Goal: Transaction & Acquisition: Obtain resource

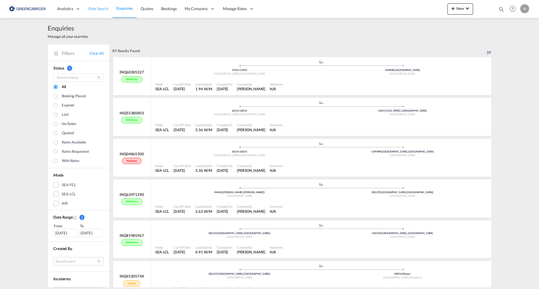
click at [104, 6] on span "Rate Search" at bounding box center [98, 8] width 20 height 5
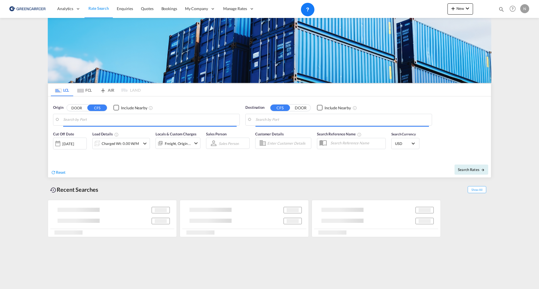
type input "SE-60214, [GEOGRAPHIC_DATA], [GEOGRAPHIC_DATA]"
type input "[US_STATE], [GEOGRAPHIC_DATA], USNYC"
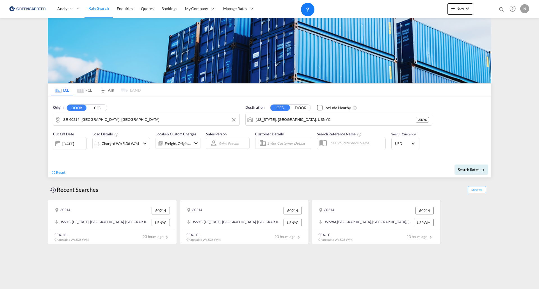
click at [105, 120] on input "SE-60214, [GEOGRAPHIC_DATA], [GEOGRAPHIC_DATA]" at bounding box center [149, 120] width 173 height 8
click at [97, 106] on button "CFS" at bounding box center [97, 108] width 20 height 6
click at [94, 114] on md-input-container "[GEOGRAPHIC_DATA]" at bounding box center [146, 119] width 186 height 11
click at [94, 120] on body "Analytics Reports Dashboard Rate Search Enquiries Quotes Bookings" at bounding box center [269, 144] width 539 height 289
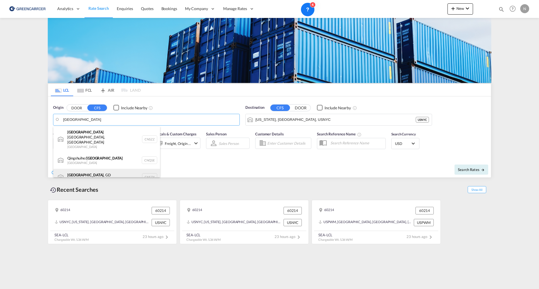
click at [87, 169] on div "[GEOGRAPHIC_DATA] , GD [GEOGRAPHIC_DATA] CNSZX" at bounding box center [106, 177] width 107 height 17
type input "[GEOGRAPHIC_DATA], GD, CNSZX"
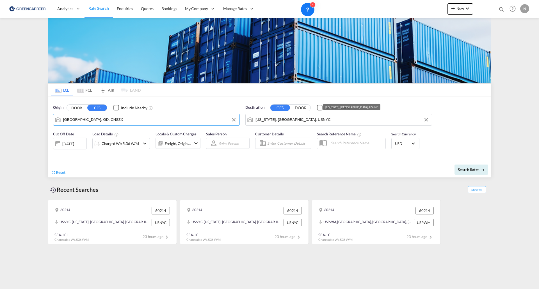
click at [282, 120] on input "[US_STATE], [GEOGRAPHIC_DATA], USNYC" at bounding box center [341, 120] width 173 height 8
click at [305, 108] on button "DOOR" at bounding box center [301, 108] width 20 height 6
click at [285, 118] on input "Search by Door" at bounding box center [341, 120] width 173 height 8
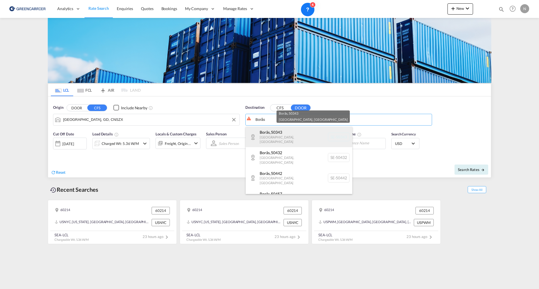
click at [283, 136] on div "[GEOGRAPHIC_DATA] , 50343 [GEOGRAPHIC_DATA] , [GEOGRAPHIC_DATA] SE-50343" at bounding box center [298, 137] width 107 height 20
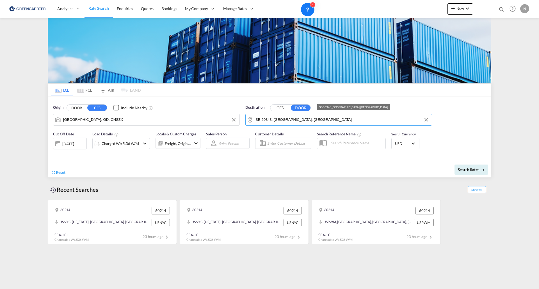
click at [270, 120] on input "SE-50343, [GEOGRAPHIC_DATA], [GEOGRAPHIC_DATA]" at bounding box center [341, 120] width 173 height 8
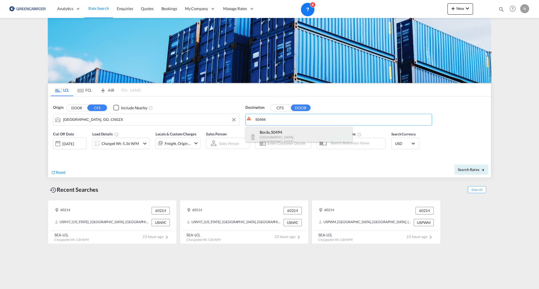
click at [290, 134] on div "[GEOGRAPHIC_DATA] , 50494 [GEOGRAPHIC_DATA] , [GEOGRAPHIC_DATA] SE-50494" at bounding box center [298, 137] width 107 height 20
type input "SE-50494, [GEOGRAPHIC_DATA], [GEOGRAPHIC_DATA]"
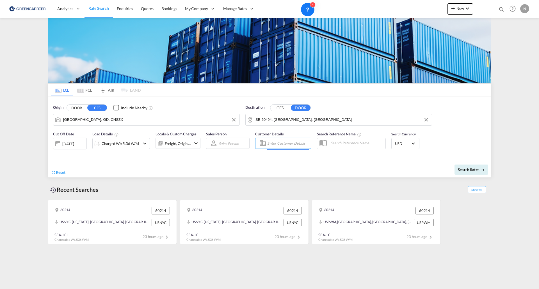
click at [281, 148] on input "Enter Customer Details" at bounding box center [288, 143] width 42 height 8
click at [293, 160] on div "[PERSON_NAME] carolina .[PERSON_NAME][EMAIL_ADDRESS][DOMAIN_NAME] | SPEDMAN GLO…" at bounding box center [317, 159] width 107 height 19
type input "SPEDMAN GLOBAL LOGISTICS AB, [PERSON_NAME], [EMAIL_ADDRESS][PERSON_NAME][DOMAIN…"
click at [334, 139] on input "text" at bounding box center [356, 143] width 58 height 8
type input "Guangdon-Borås EXW"
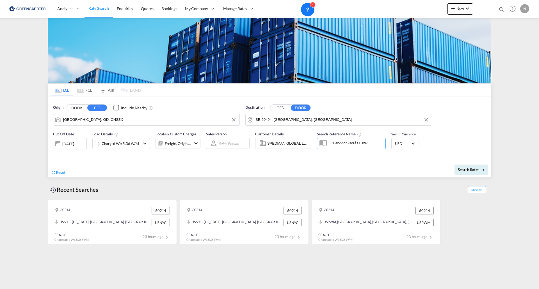
click at [128, 151] on div "Cut Off Date [DATE] [DATE] Load Details Charged Wt: 5.36 W/M Locals & Custom Ch…" at bounding box center [126, 142] width 147 height 22
click at [130, 147] on div "Charged Wt: 5.36 W/M" at bounding box center [120, 144] width 37 height 8
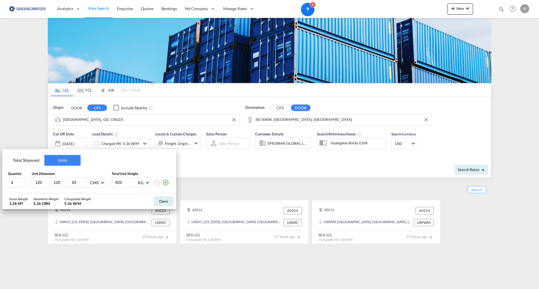
click at [35, 162] on button "Total Shipment" at bounding box center [26, 160] width 36 height 11
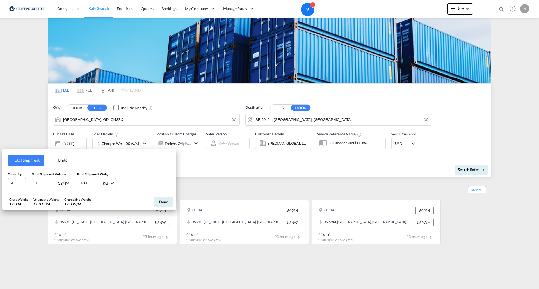
drag, startPoint x: 15, startPoint y: 184, endPoint x: 27, endPoint y: 180, distance: 12.9
click at [15, 183] on input "4" at bounding box center [17, 183] width 18 height 10
type input "41"
type input "4.2"
click at [166, 203] on button "Done" at bounding box center [164, 202] width 20 height 10
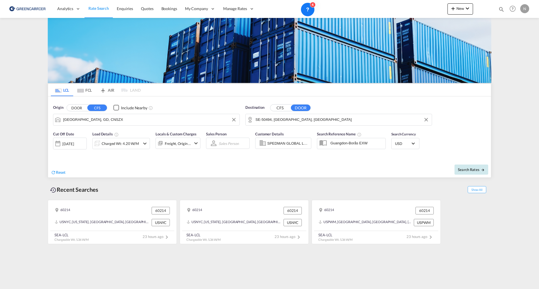
click at [465, 169] on span "Search Rates" at bounding box center [471, 169] width 27 height 4
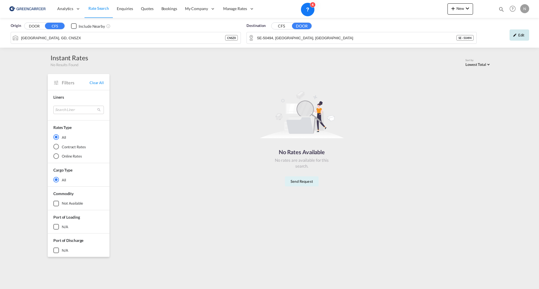
click at [518, 32] on div "Edit" at bounding box center [519, 34] width 20 height 11
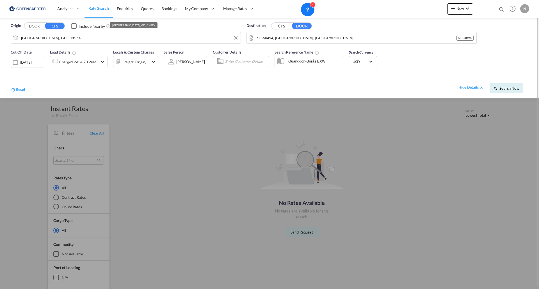
click at [53, 38] on input "[GEOGRAPHIC_DATA], GD, CNSZX" at bounding box center [129, 38] width 217 height 8
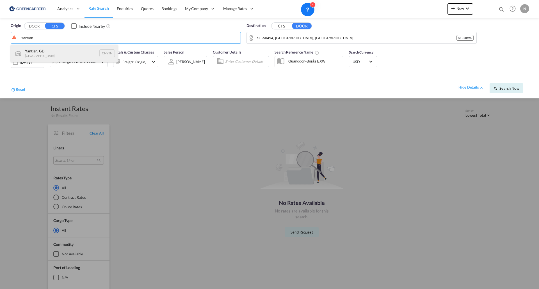
click at [42, 57] on div "Yantian , GD China CNYTN" at bounding box center [64, 53] width 107 height 17
type input "Yantian, GD, CNYTN"
click at [242, 59] on input "Enter Customer Details" at bounding box center [246, 62] width 42 height 8
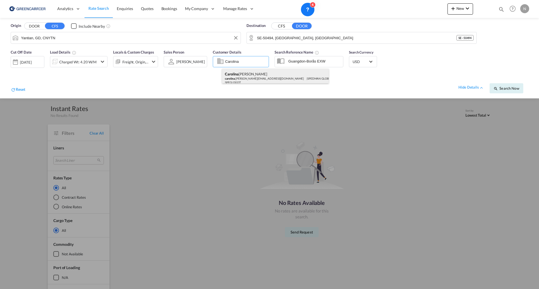
click at [251, 79] on div "[PERSON_NAME] carolina .[PERSON_NAME][EMAIL_ADDRESS][DOMAIN_NAME] | SPEDMAN GLO…" at bounding box center [275, 78] width 107 height 19
type input "SPEDMAN GLOBAL LOGISTICS AB, [PERSON_NAME], [EMAIL_ADDRESS][PERSON_NAME][DOMAIN…"
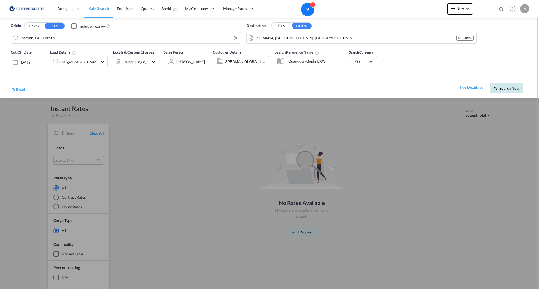
click at [500, 87] on span "Search Now" at bounding box center [506, 88] width 26 height 4
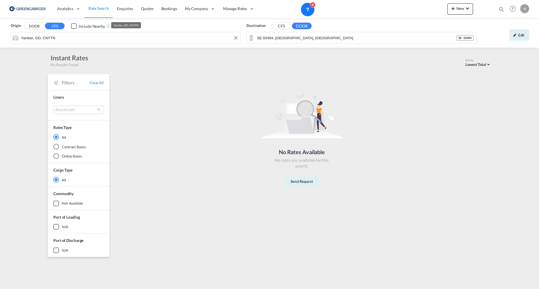
click at [79, 40] on input "Yantian, GD, CNYTN" at bounding box center [129, 38] width 217 height 8
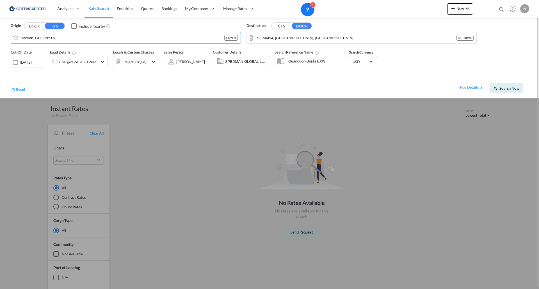
click at [28, 63] on div "[DATE]" at bounding box center [26, 62] width 12 height 5
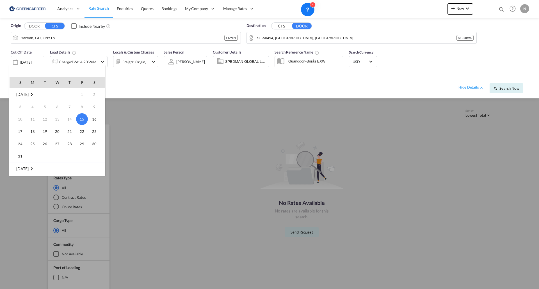
click at [72, 120] on td "14" at bounding box center [69, 119] width 12 height 12
click at [81, 119] on span "15" at bounding box center [82, 119] width 12 height 12
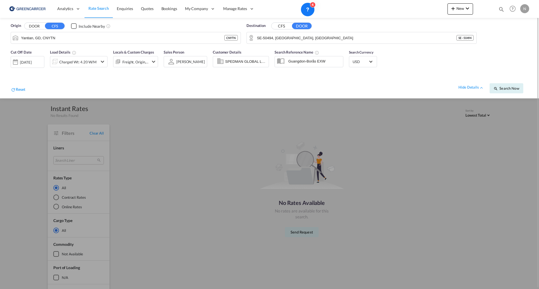
click at [128, 78] on div "hide details Search Now" at bounding box center [276, 86] width 503 height 16
click at [511, 87] on span "Search Now" at bounding box center [506, 88] width 26 height 4
